Goal: Find specific page/section: Find specific page/section

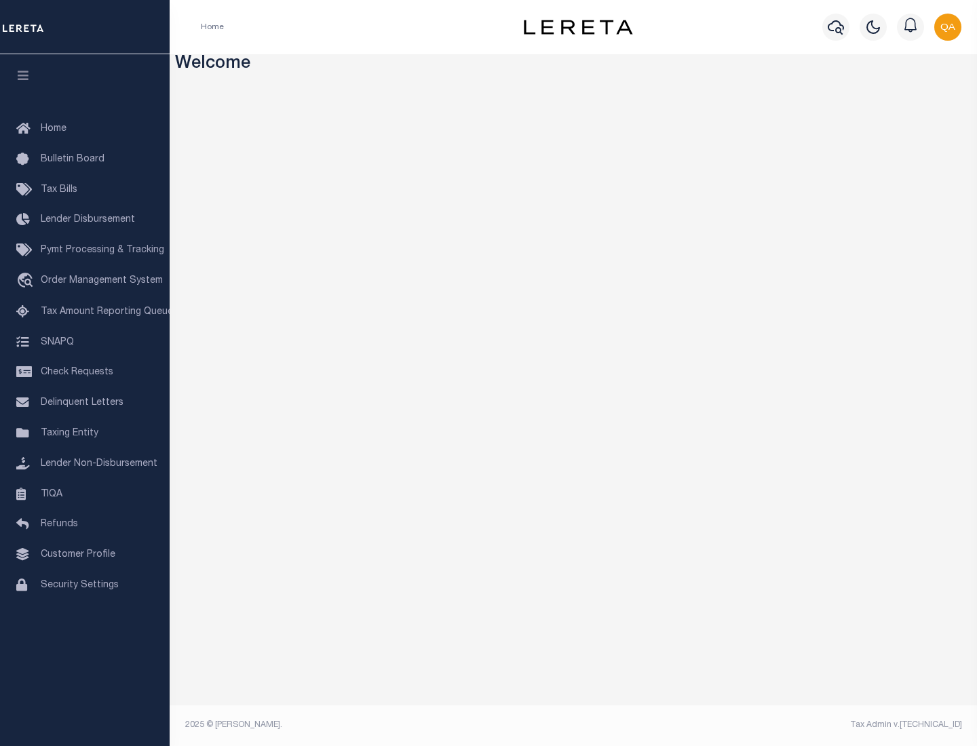
click at [85, 494] on link "TIQA" at bounding box center [85, 494] width 170 height 31
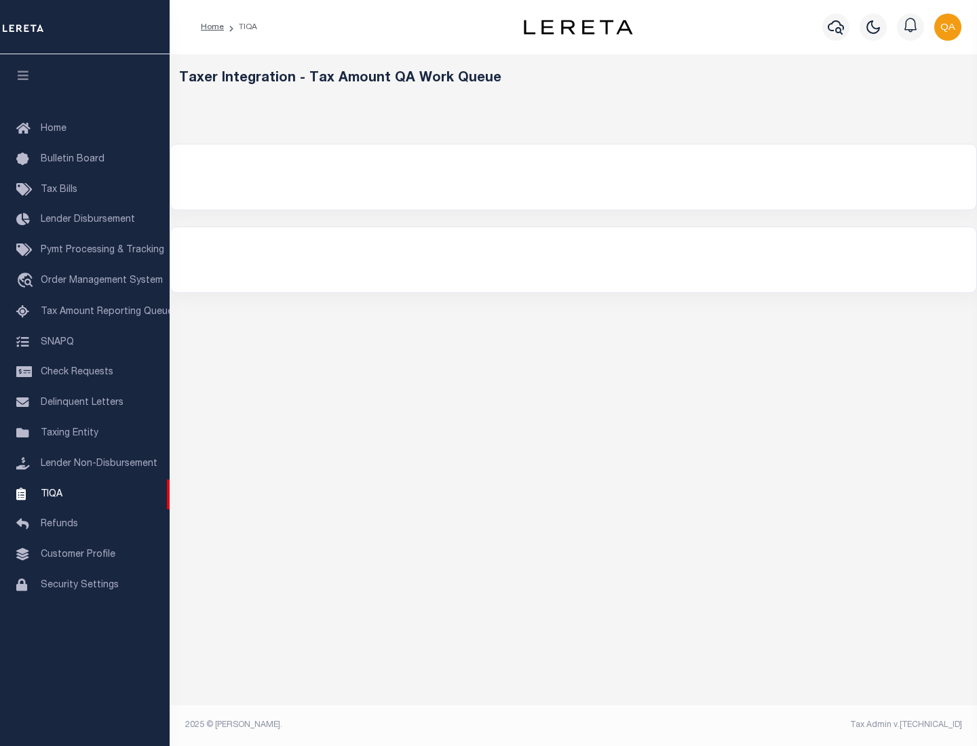
select select "200"
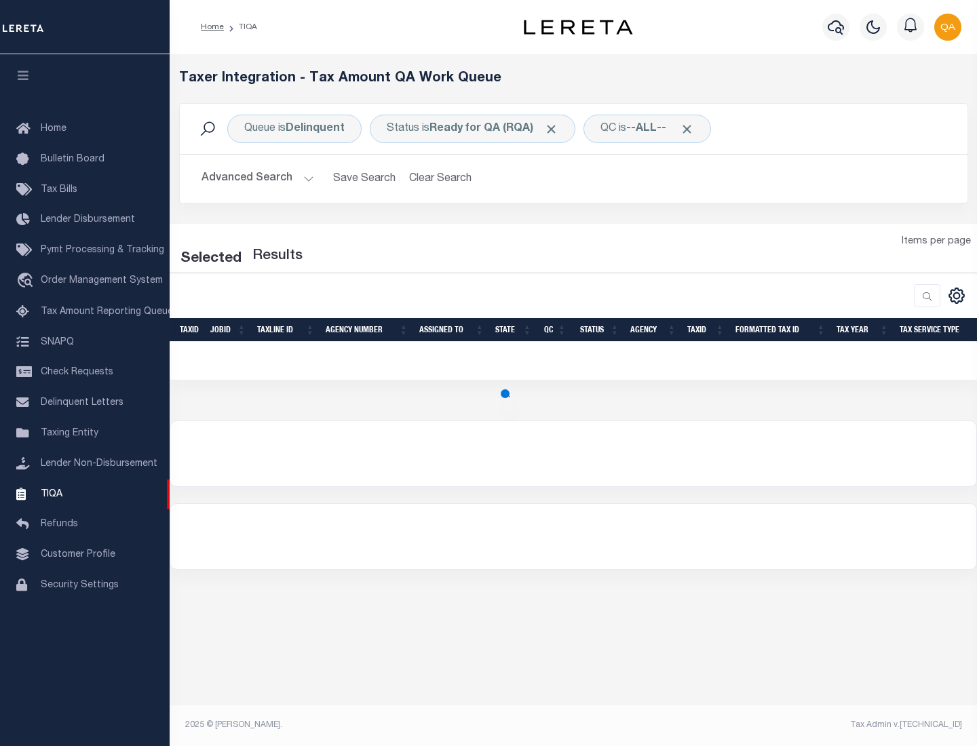
select select "200"
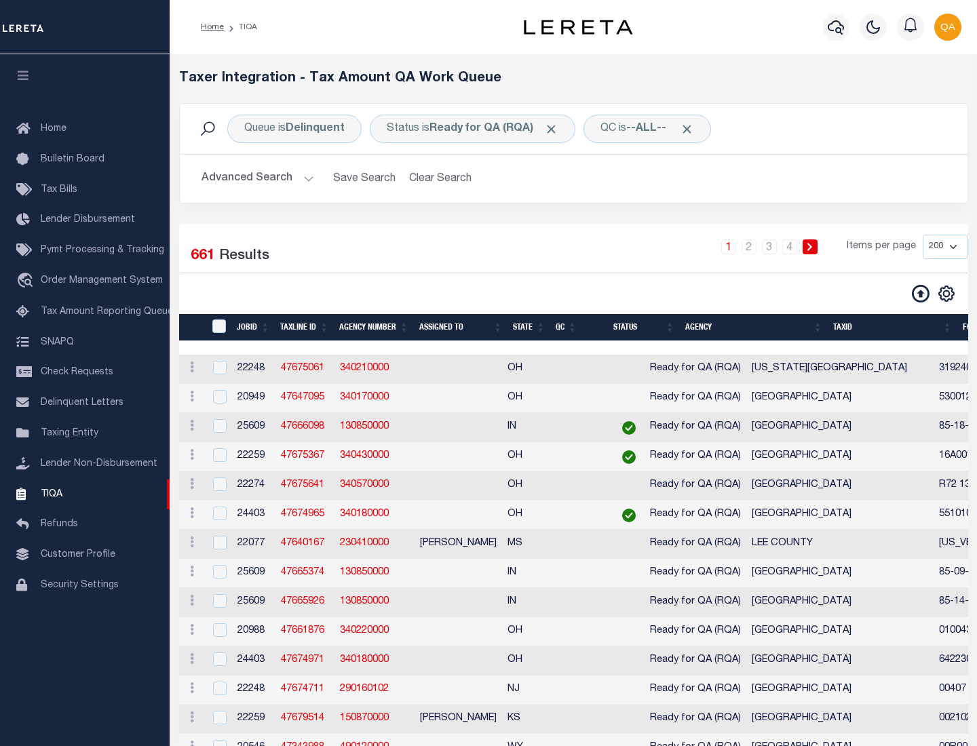
click at [555, 129] on span "Click to Remove" at bounding box center [551, 129] width 14 height 14
